Goal: Book appointment/travel/reservation

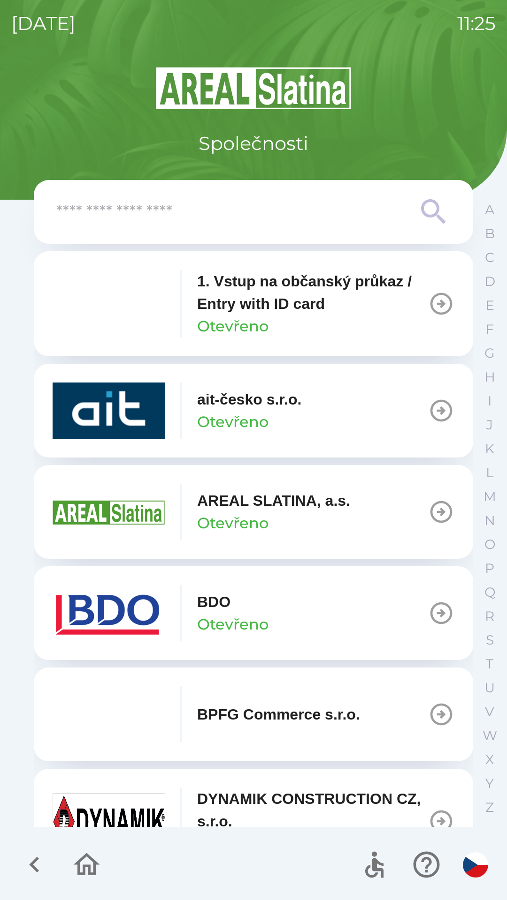
click at [428, 620] on icon "button" at bounding box center [441, 613] width 26 height 26
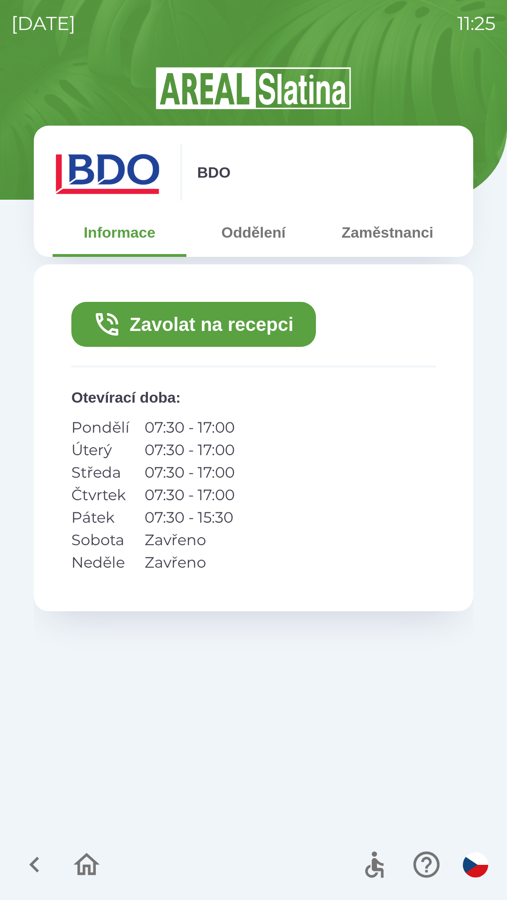
click at [231, 327] on button "Zavolat na recepci" at bounding box center [193, 324] width 244 height 45
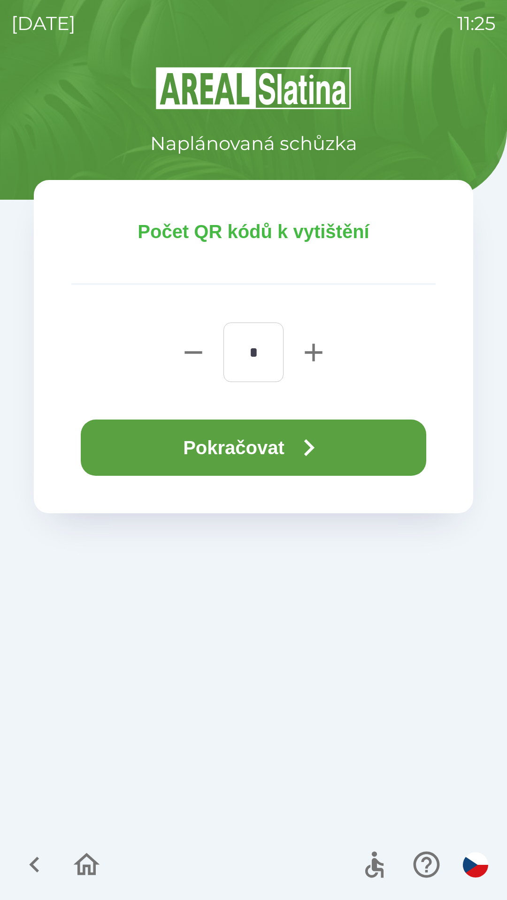
click at [307, 356] on icon "button" at bounding box center [313, 353] width 30 height 30
type input "*"
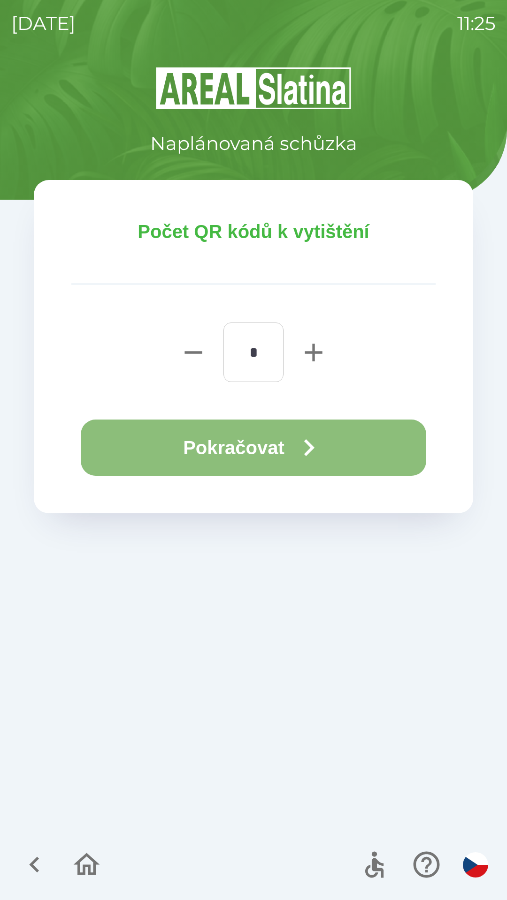
click at [294, 441] on button "Pokračovat" at bounding box center [253, 448] width 345 height 56
